Goal: Check status: Check status

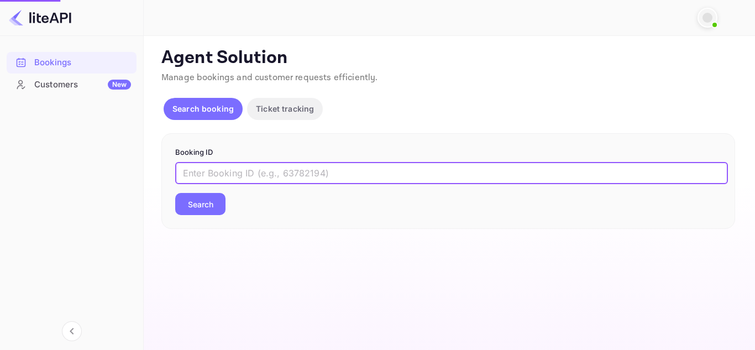
click at [232, 176] on input "text" at bounding box center [451, 173] width 553 height 22
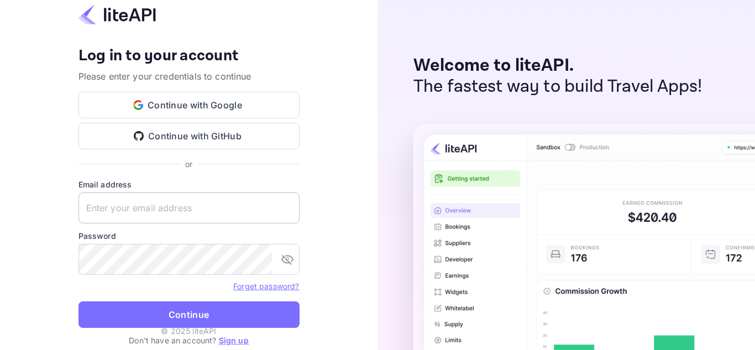
click at [213, 217] on input "text" at bounding box center [189, 207] width 221 height 31
paste input "zen.abddin@tbo.com"
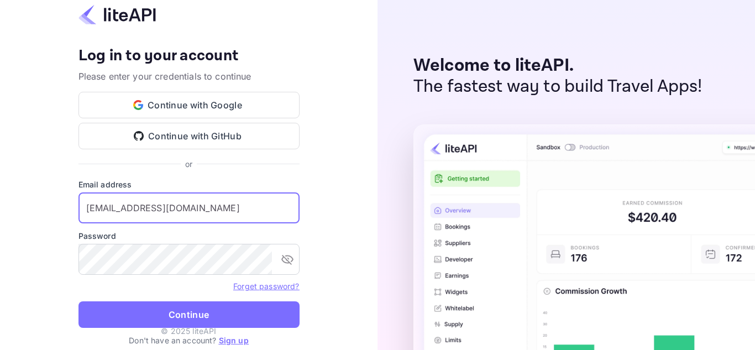
type input "zen.abddin@tbo.com"
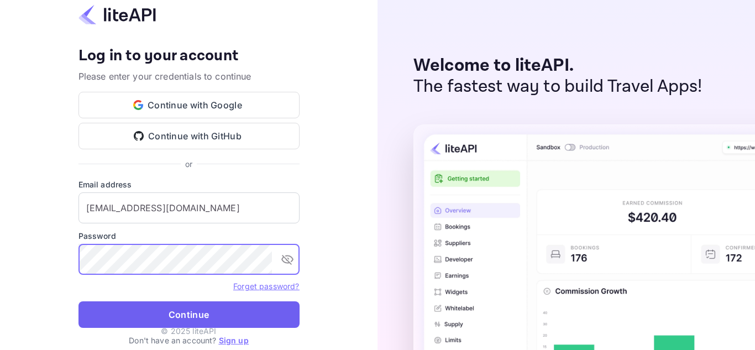
click at [158, 304] on button "Continue" at bounding box center [189, 314] width 221 height 27
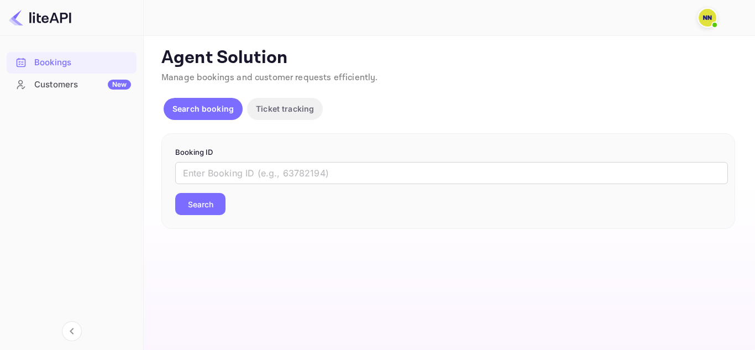
drag, startPoint x: 288, startPoint y: 172, endPoint x: 271, endPoint y: 185, distance: 21.3
click at [288, 172] on input "text" at bounding box center [451, 173] width 553 height 22
paste input "5746422"
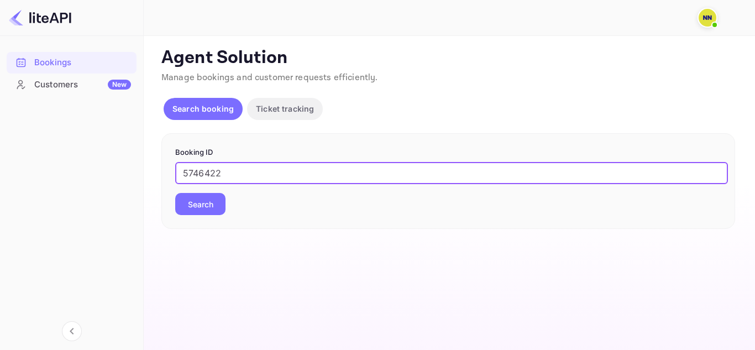
click at [197, 197] on button "Search" at bounding box center [200, 204] width 50 height 22
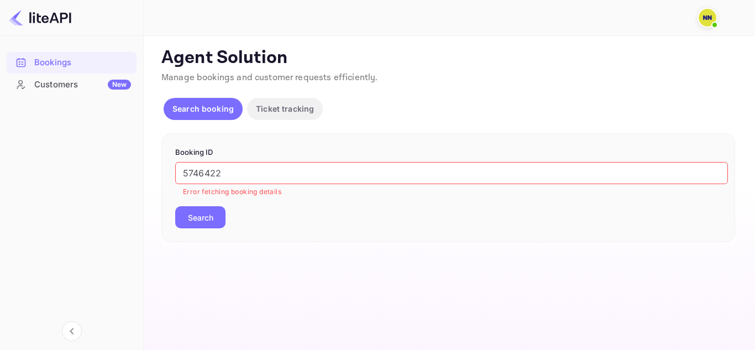
click at [191, 164] on input "5746422" at bounding box center [451, 173] width 553 height 22
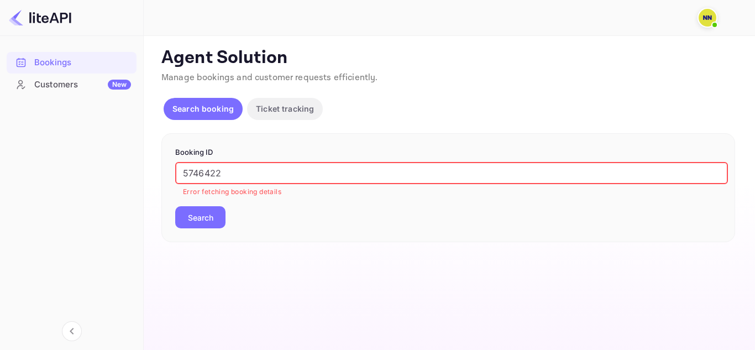
paste input "918917"
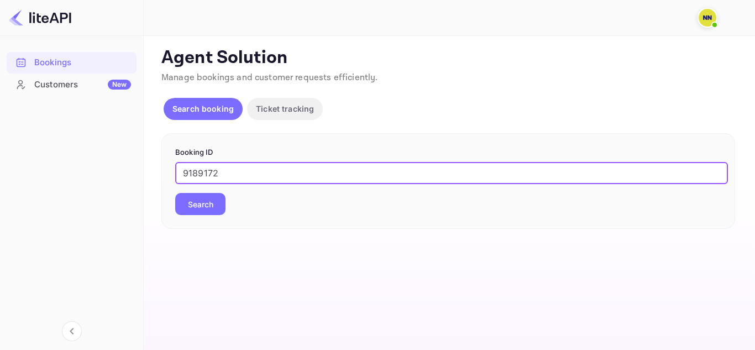
type input "9189172"
click at [196, 211] on button "Search" at bounding box center [200, 204] width 50 height 22
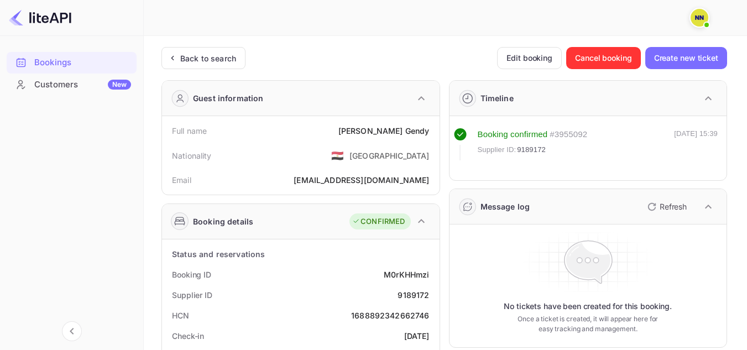
scroll to position [55, 0]
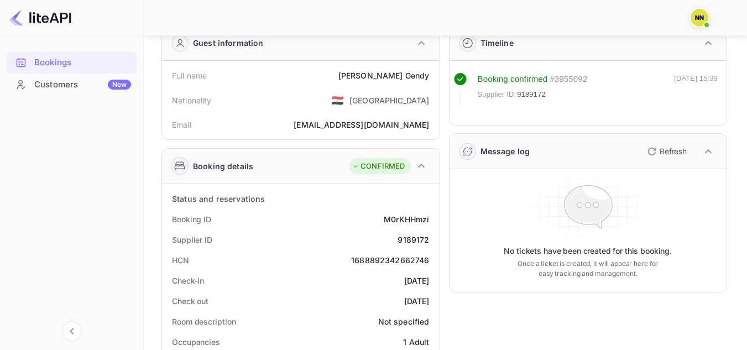
click at [407, 257] on div "1688892342662746" at bounding box center [390, 260] width 78 height 12
click at [408, 257] on div "1688892342662746" at bounding box center [390, 260] width 78 height 12
copy div "1688892342662746"
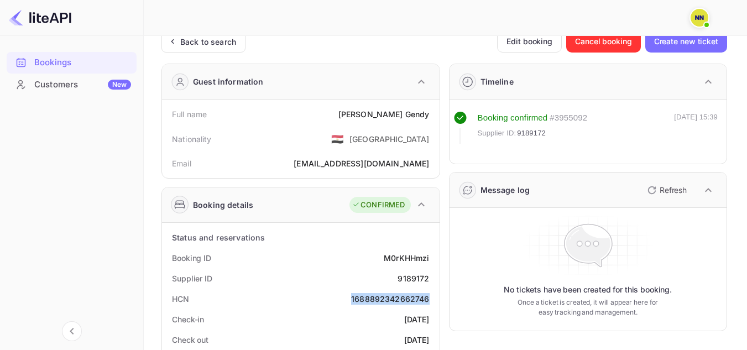
scroll to position [0, 0]
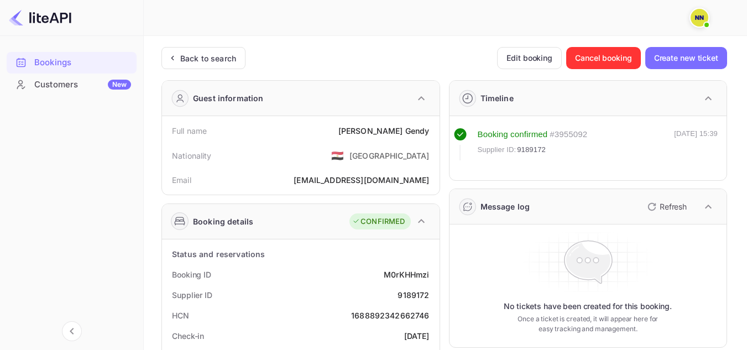
click at [229, 62] on div "Back to search" at bounding box center [208, 59] width 56 height 12
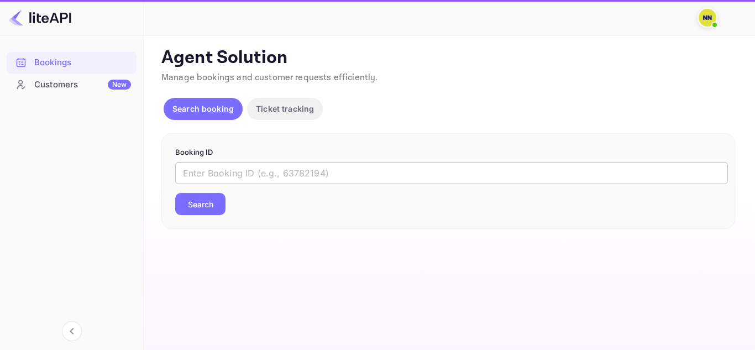
click at [218, 162] on input "text" at bounding box center [451, 173] width 553 height 22
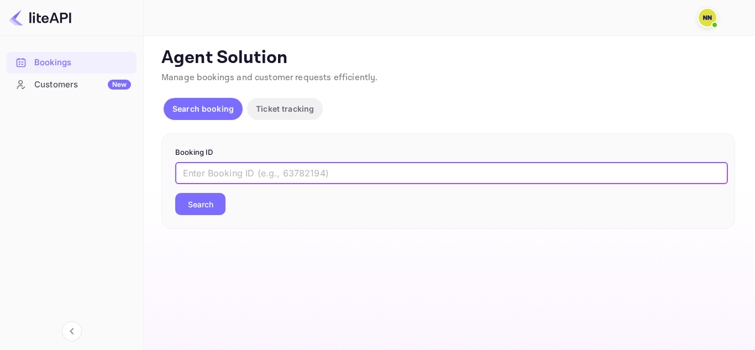
paste input "9234831"
type input "9234831"
click at [210, 197] on button "Search" at bounding box center [200, 204] width 50 height 22
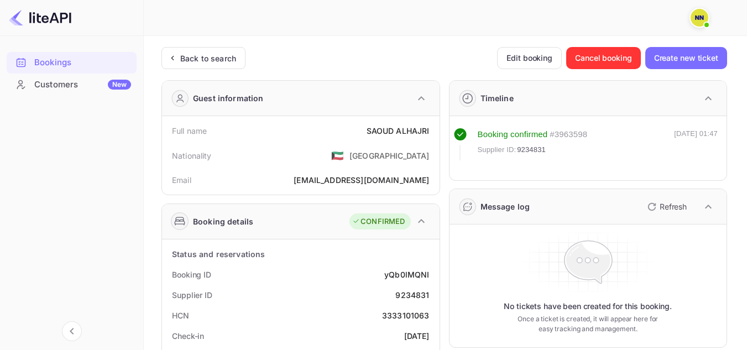
click at [414, 315] on div "3333101063" at bounding box center [406, 316] width 48 height 12
copy div "3333101063"
click at [203, 59] on div "Back to search" at bounding box center [208, 59] width 56 height 12
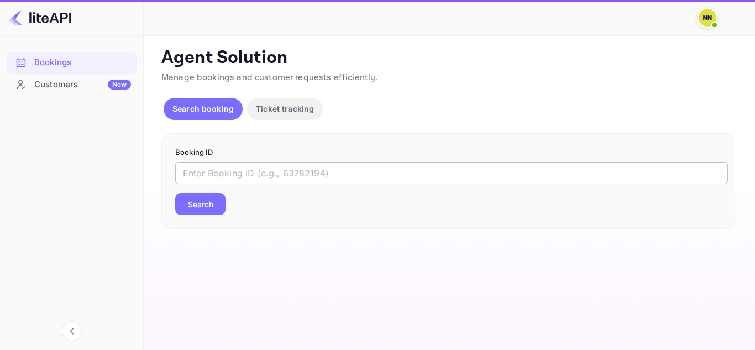
click at [332, 174] on input "text" at bounding box center [451, 173] width 553 height 22
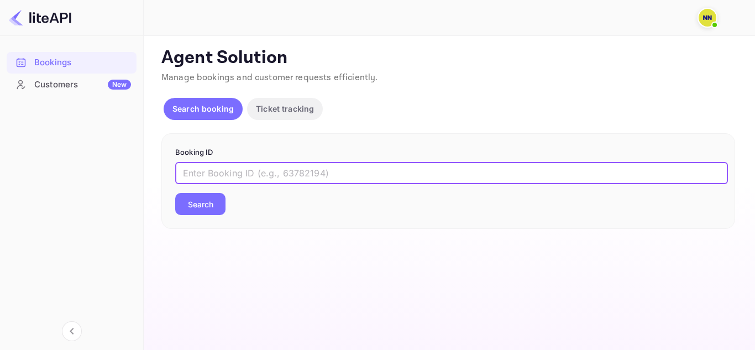
paste input "9173135"
type input "9173135"
click at [201, 200] on button "Search" at bounding box center [200, 204] width 50 height 22
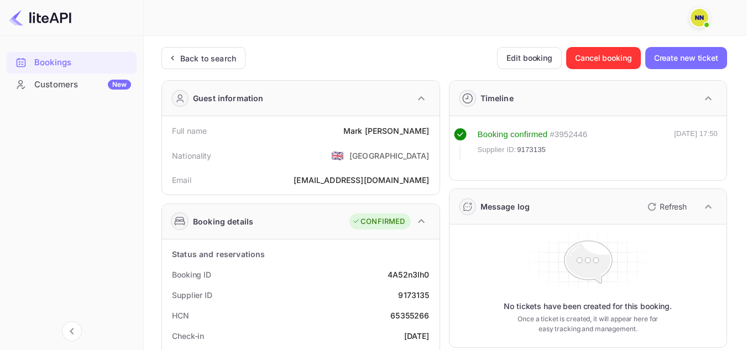
click at [416, 314] on div "65355266" at bounding box center [409, 316] width 39 height 12
drag, startPoint x: 416, startPoint y: 314, endPoint x: 426, endPoint y: 321, distance: 12.4
click at [417, 315] on div "65355266" at bounding box center [409, 316] width 39 height 12
copy div "65355266"
click at [186, 56] on div "Back to search" at bounding box center [208, 59] width 56 height 12
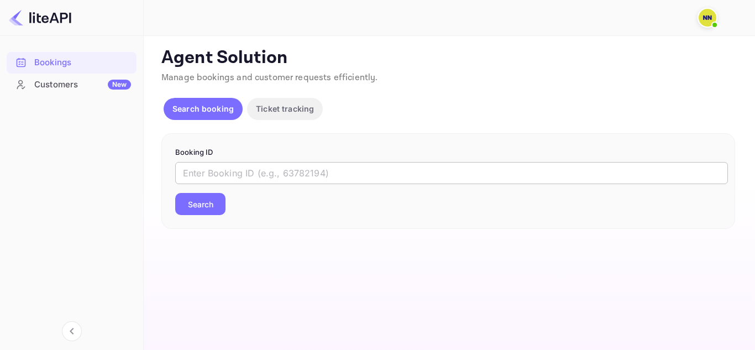
click at [223, 178] on input "text" at bounding box center [451, 173] width 553 height 22
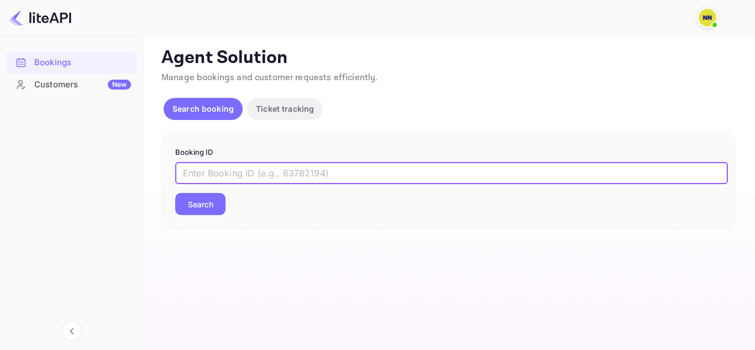
paste input "9152833"
type input "9152833"
click at [205, 201] on button "Search" at bounding box center [200, 204] width 50 height 22
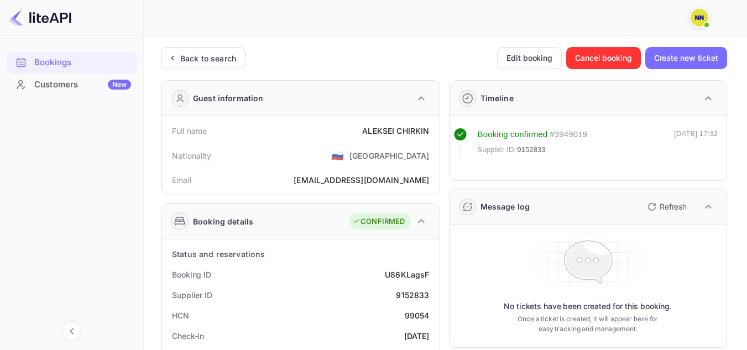
click at [415, 311] on div "99054" at bounding box center [417, 316] width 25 height 12
copy div "99054"
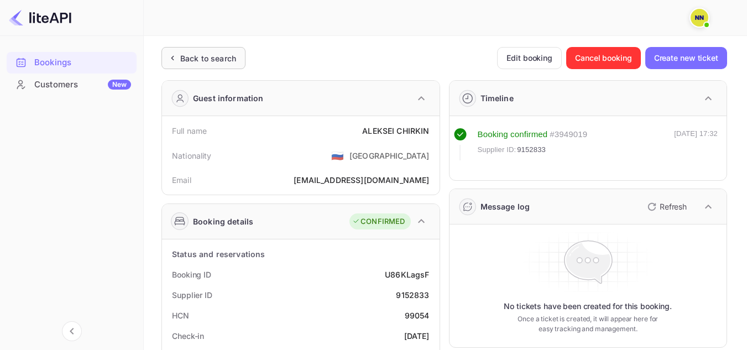
click at [181, 62] on div "Back to search" at bounding box center [208, 59] width 56 height 12
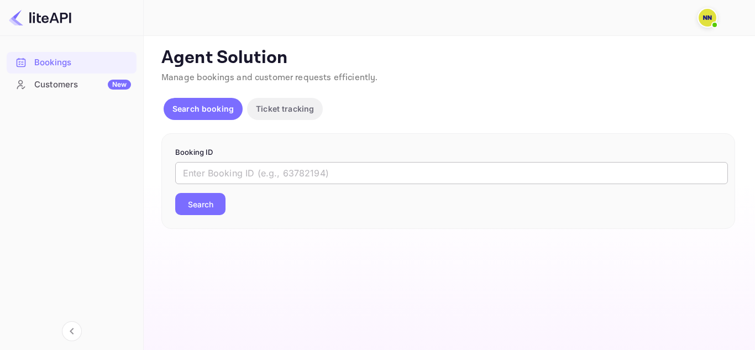
click at [241, 172] on input "text" at bounding box center [451, 173] width 553 height 22
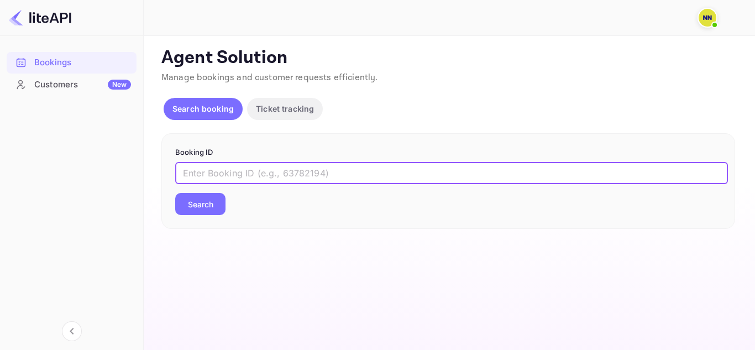
paste input "8807519"
type input "8807519"
click at [212, 197] on button "Search" at bounding box center [200, 204] width 50 height 22
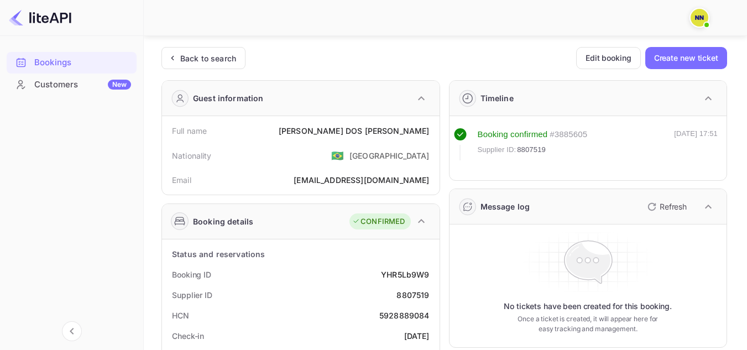
scroll to position [55, 0]
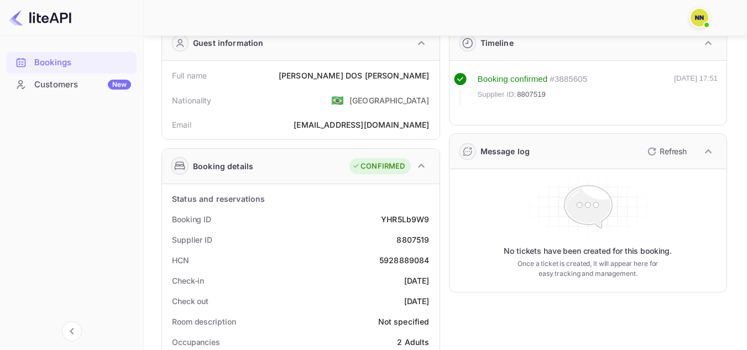
click at [393, 261] on div "5928889084" at bounding box center [404, 260] width 50 height 12
copy div "5928889084"
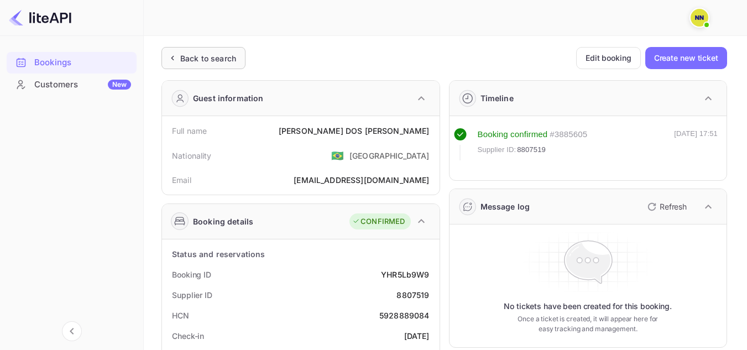
click at [219, 56] on div "Back to search" at bounding box center [208, 59] width 56 height 12
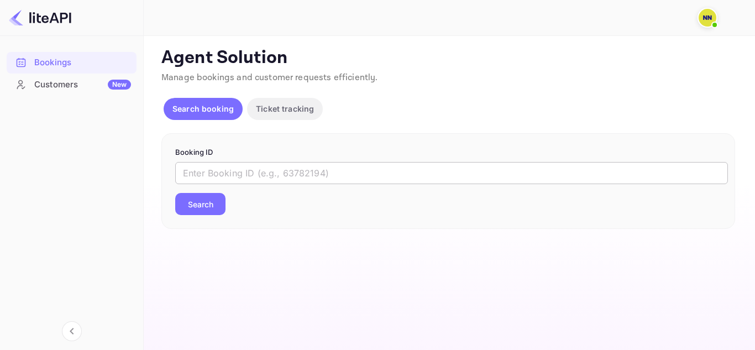
click at [302, 174] on input "text" at bounding box center [451, 173] width 553 height 22
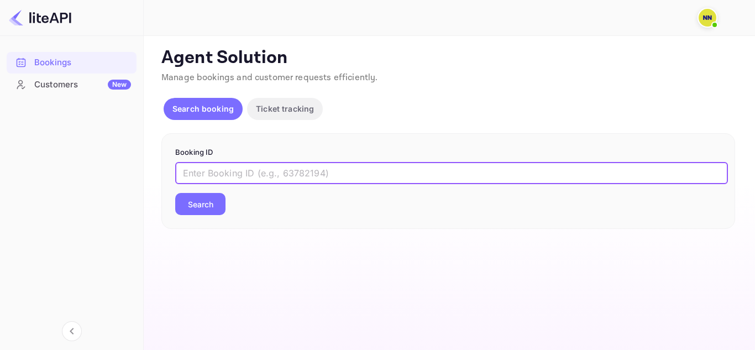
paste input "6774636"
type input "6774636"
click at [175, 193] on button "Search" at bounding box center [200, 204] width 50 height 22
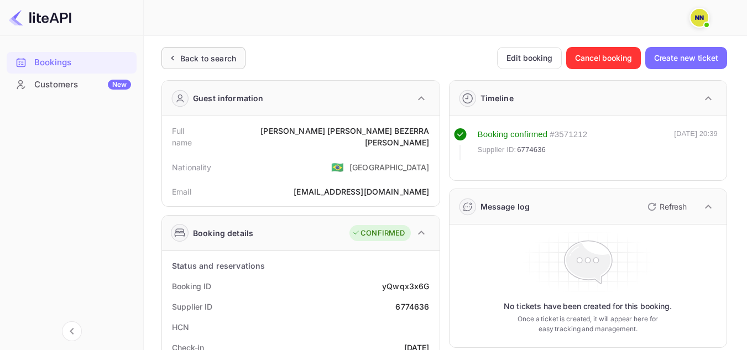
click at [198, 57] on div "Back to search" at bounding box center [208, 59] width 56 height 12
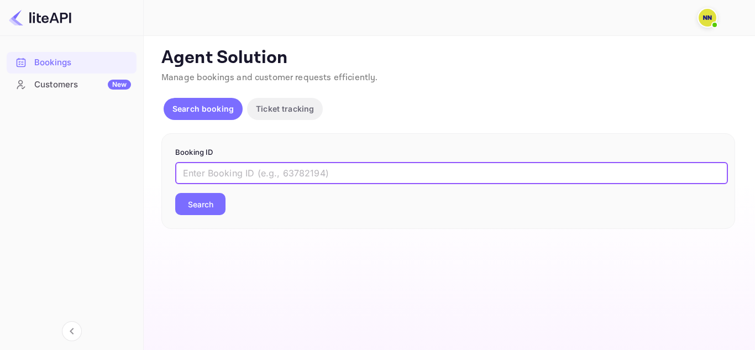
click at [263, 174] on input "text" at bounding box center [451, 173] width 553 height 22
paste input "8468665"
type input "8468665"
click at [221, 201] on button "Search" at bounding box center [200, 204] width 50 height 22
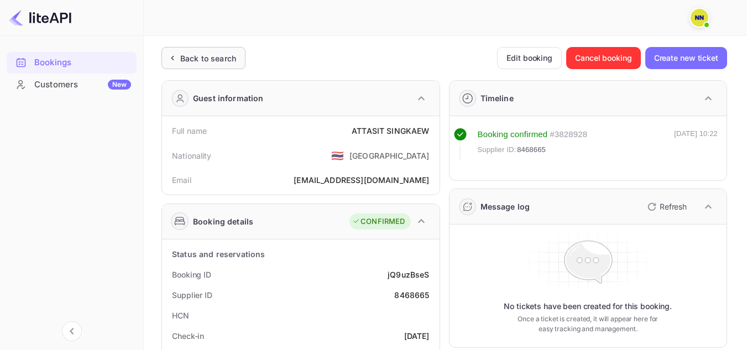
click at [195, 64] on div "Back to search" at bounding box center [203, 58] width 84 height 22
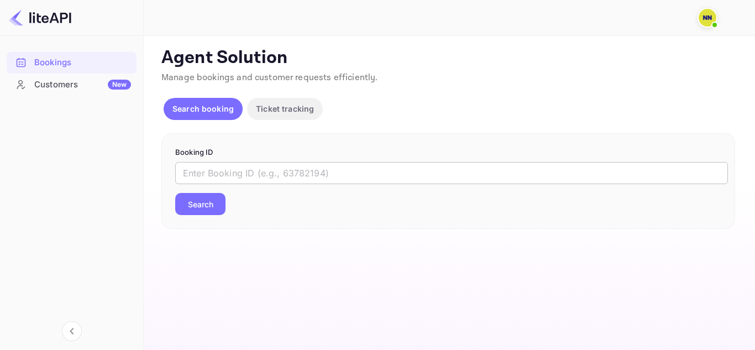
click at [199, 165] on input "text" at bounding box center [451, 173] width 553 height 22
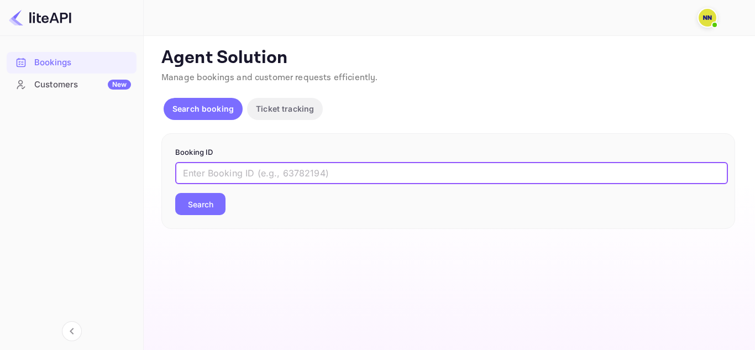
paste input "9225848"
type input "9225848"
click at [206, 207] on button "Search" at bounding box center [200, 204] width 50 height 22
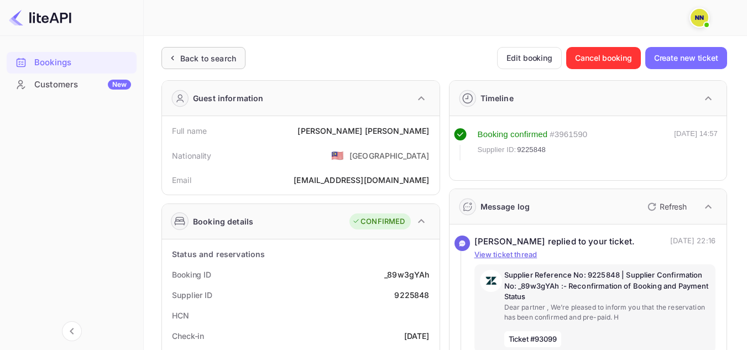
click at [195, 54] on div "Back to search" at bounding box center [208, 59] width 56 height 12
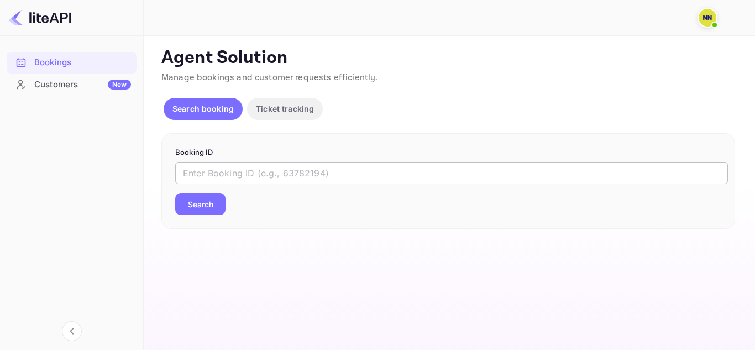
click at [203, 176] on input "text" at bounding box center [451, 173] width 553 height 22
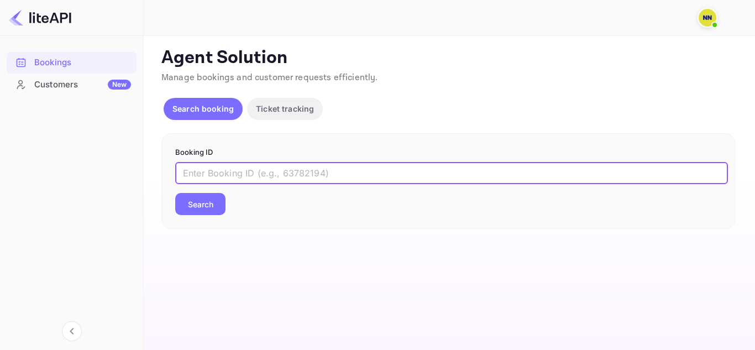
paste input "8969893"
type input "8969893"
click at [205, 208] on button "Search" at bounding box center [200, 204] width 50 height 22
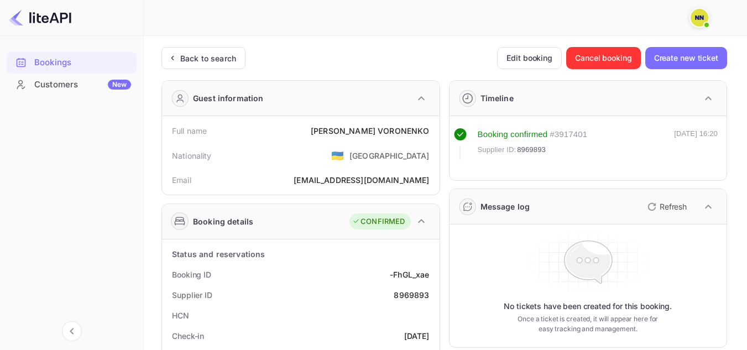
click at [210, 61] on div "Back to search" at bounding box center [208, 59] width 56 height 12
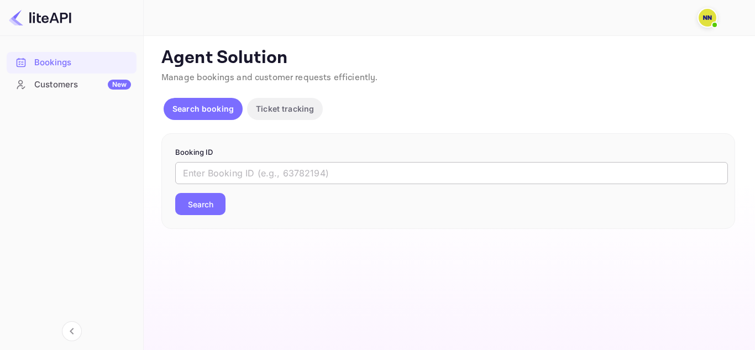
click at [202, 169] on input "text" at bounding box center [451, 173] width 553 height 22
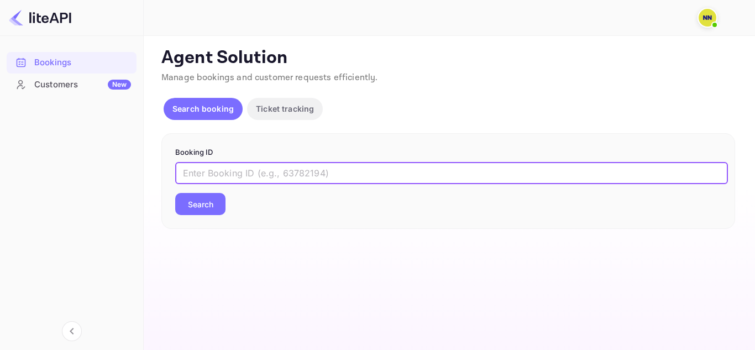
paste input "8201565"
type input "8201565"
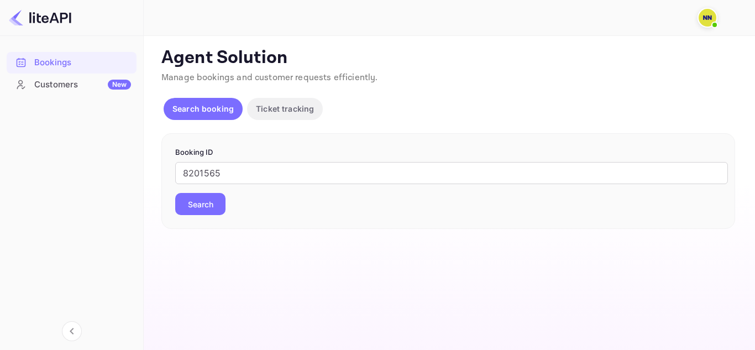
click at [217, 206] on button "Search" at bounding box center [200, 204] width 50 height 22
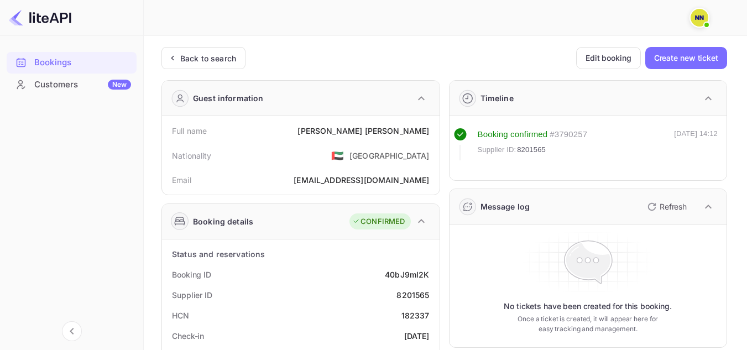
click at [418, 313] on div "182337" at bounding box center [415, 316] width 28 height 12
copy div "182337"
